Goal: Navigation & Orientation: Find specific page/section

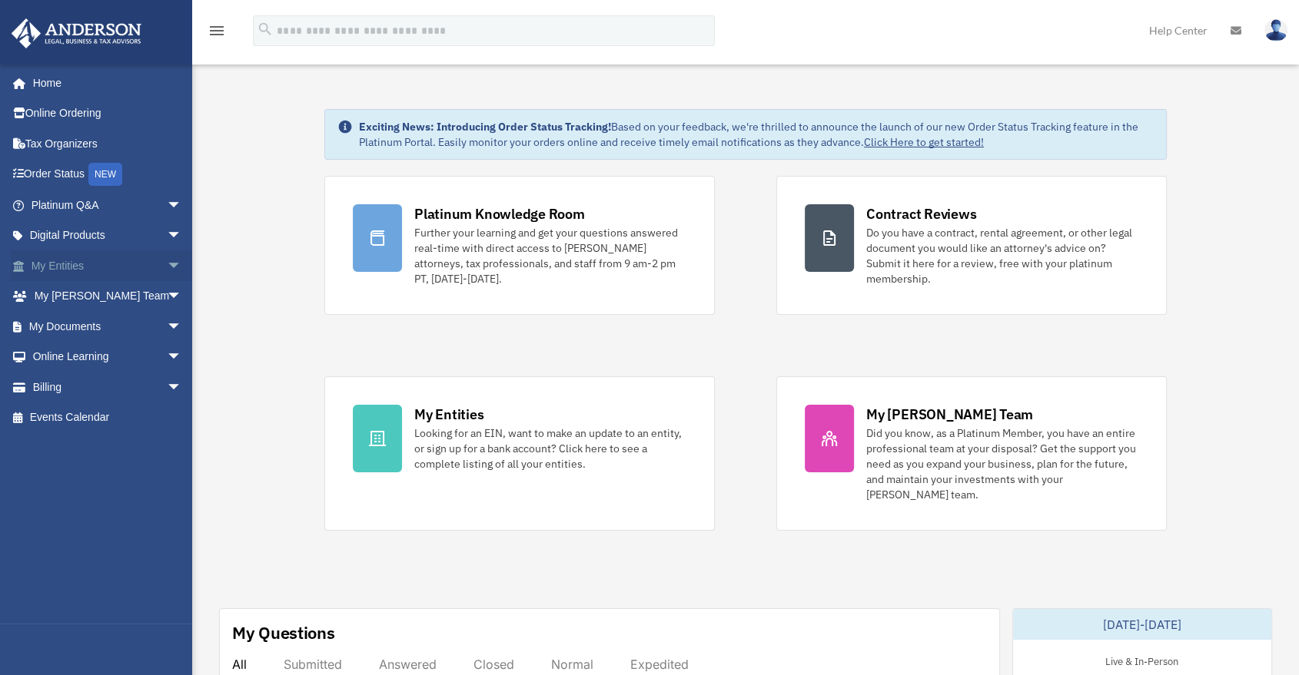
click at [167, 267] on span "arrow_drop_down" at bounding box center [182, 266] width 31 height 32
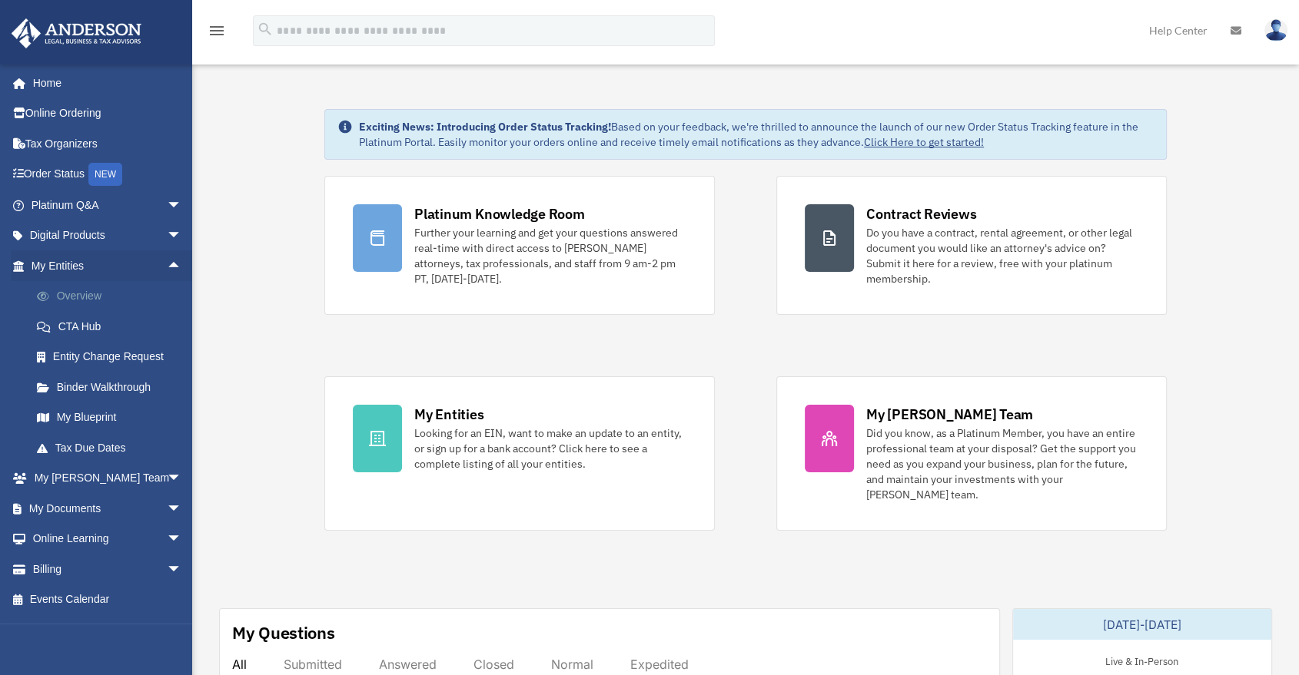
click at [141, 307] on link "Overview" at bounding box center [114, 296] width 184 height 31
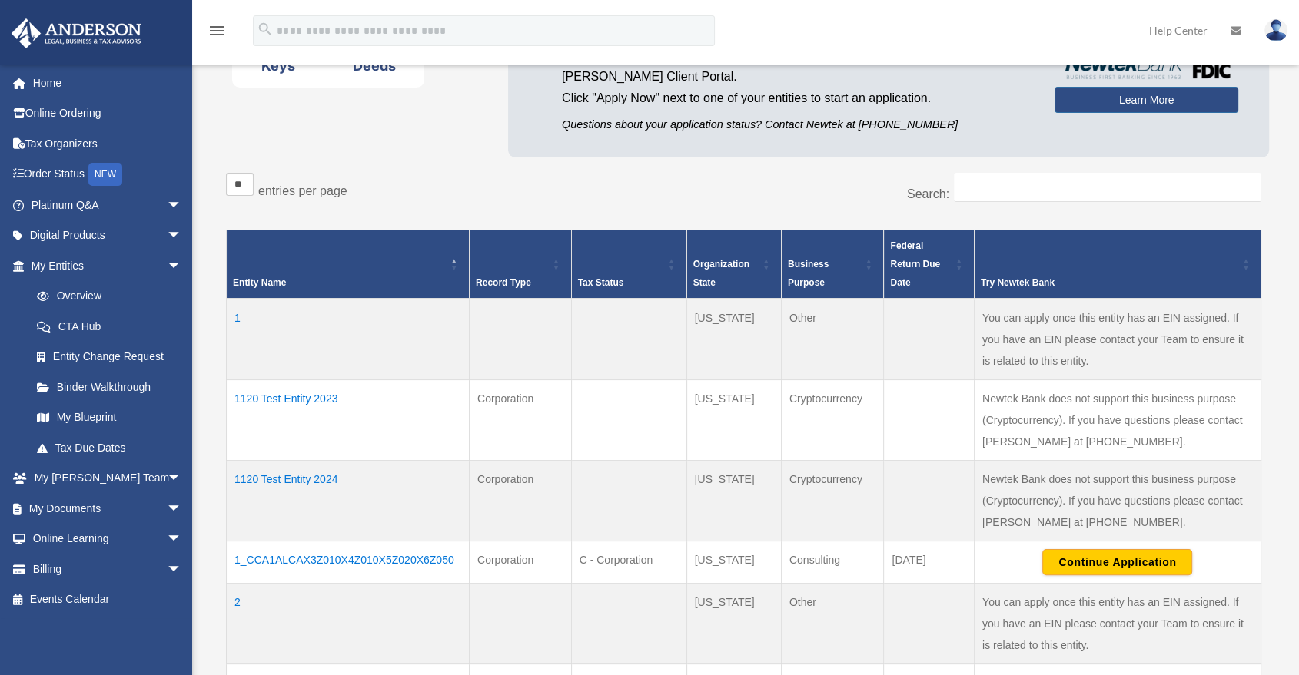
scroll to position [171, 0]
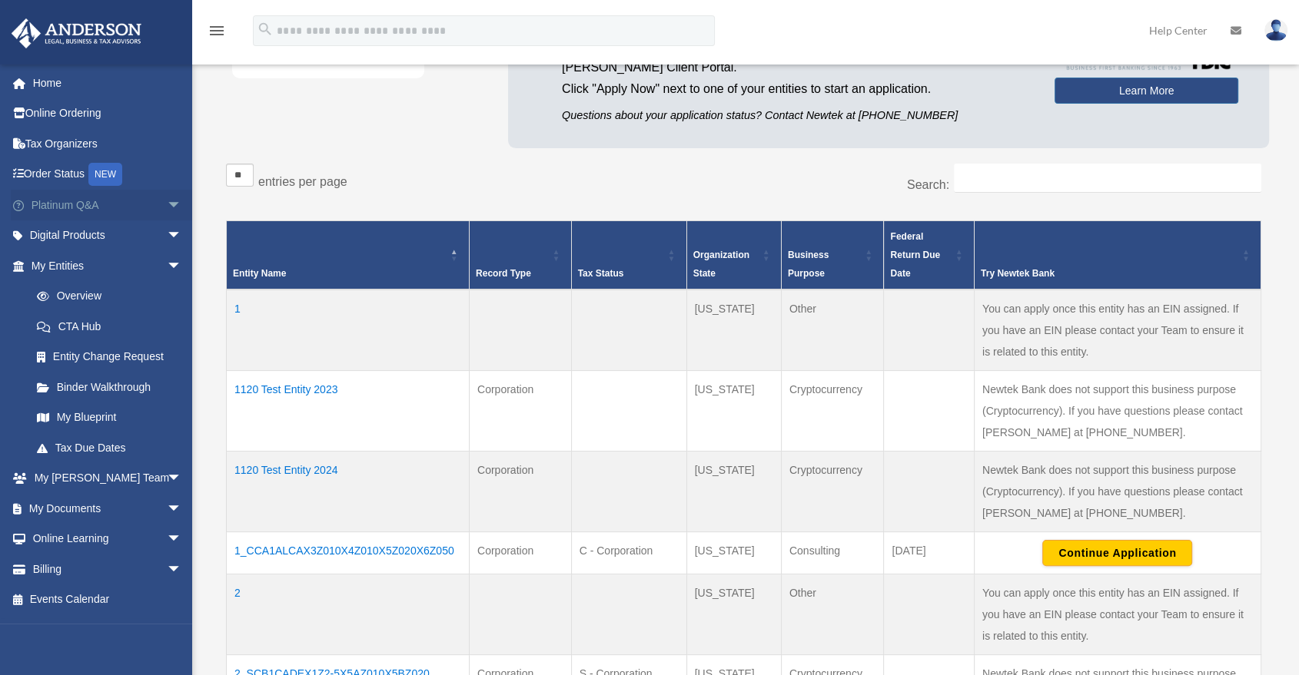
click at [98, 211] on link "Platinum Q&A arrow_drop_down" at bounding box center [108, 205] width 194 height 31
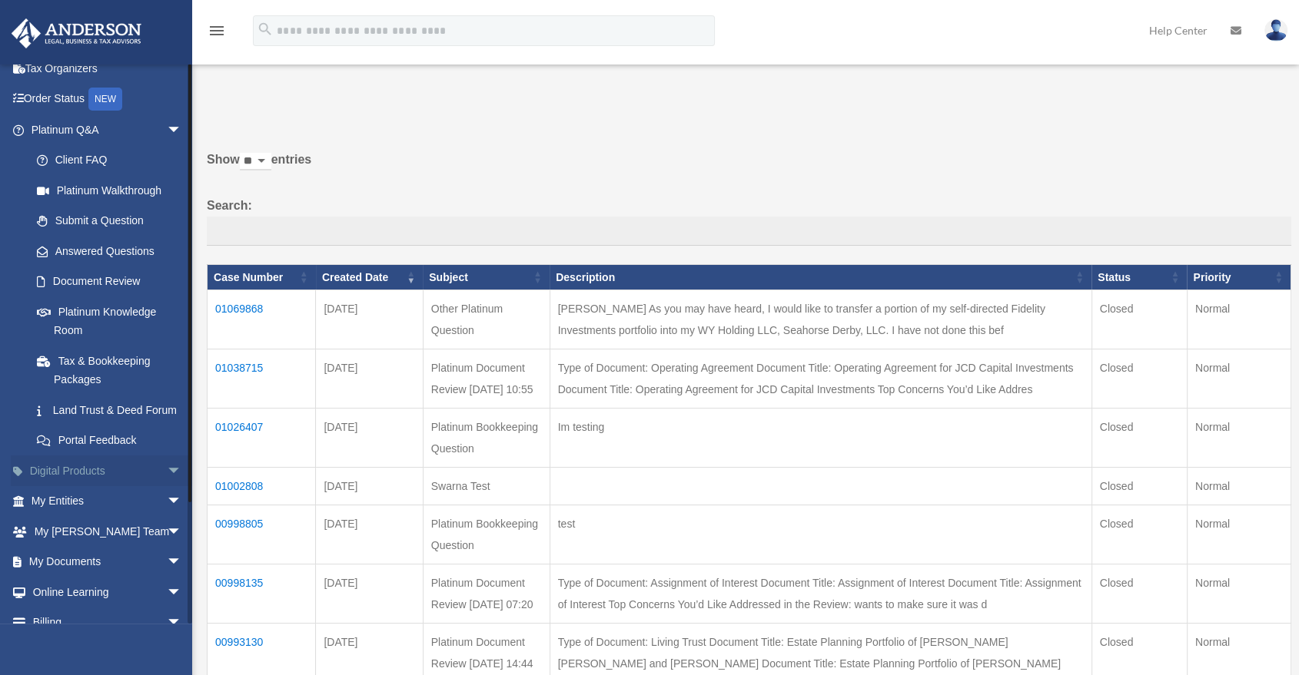
scroll to position [141, 0]
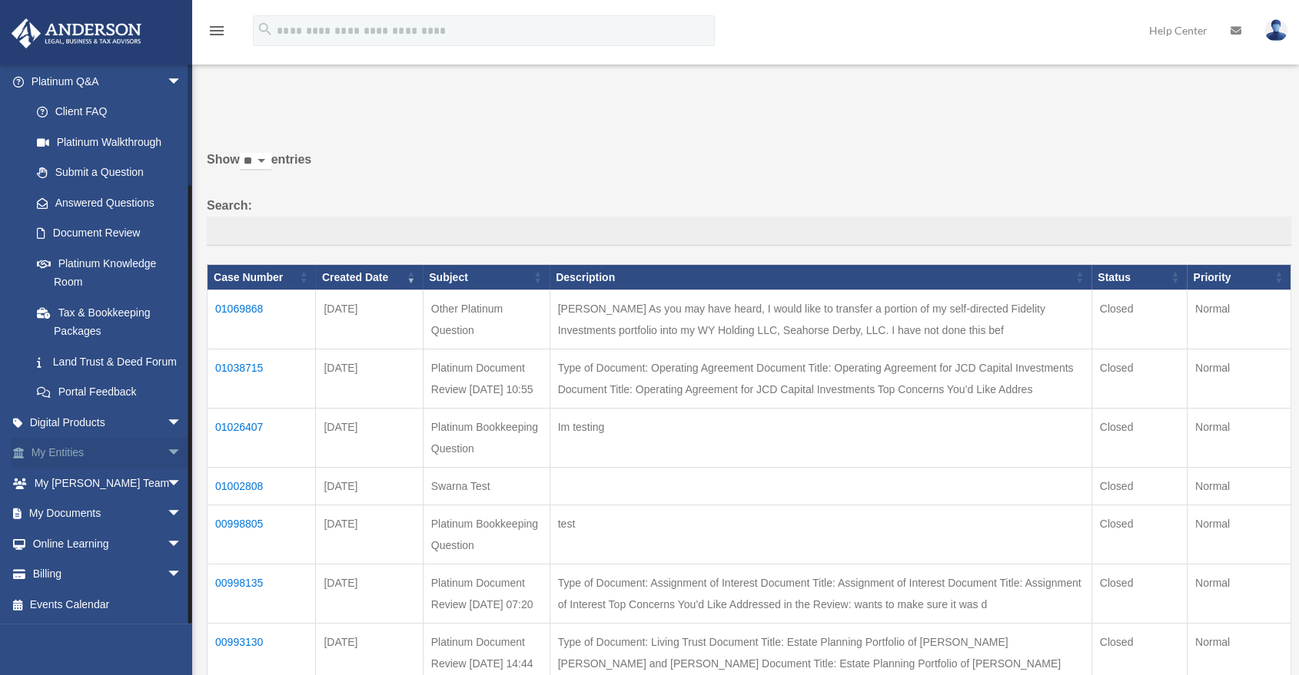
click at [60, 459] on link "My Entities arrow_drop_down" at bounding box center [108, 453] width 194 height 31
